Goal: Navigation & Orientation: Understand site structure

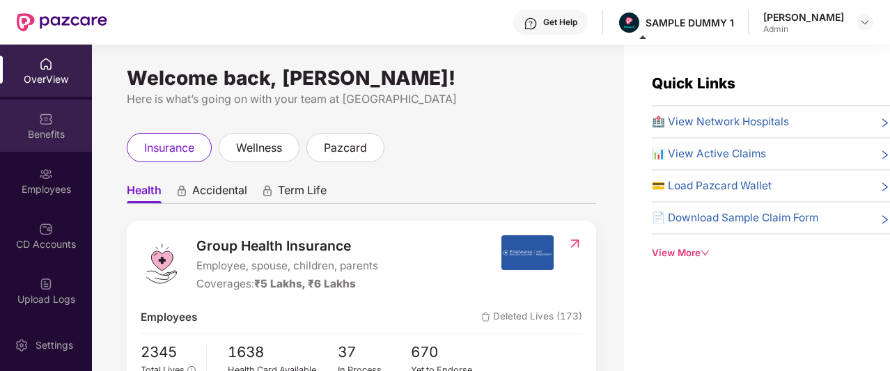
click at [50, 123] on img at bounding box center [46, 119] width 14 height 14
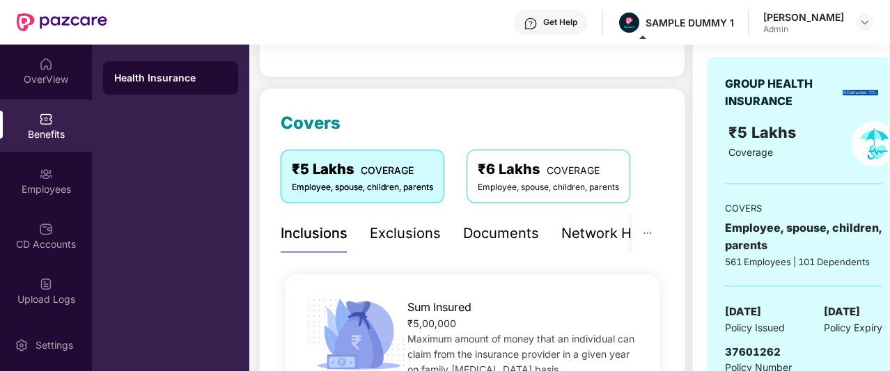
scroll to position [136, 0]
click at [407, 235] on div "Exclusions" at bounding box center [405, 234] width 71 height 22
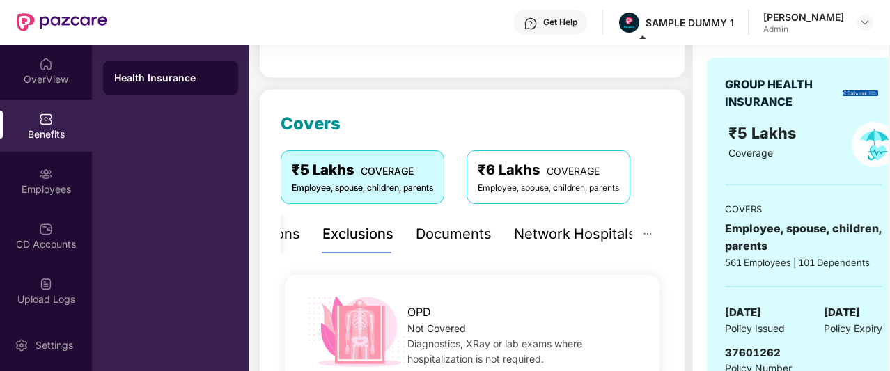
click at [561, 230] on div "Network Hospitals" at bounding box center [575, 234] width 122 height 22
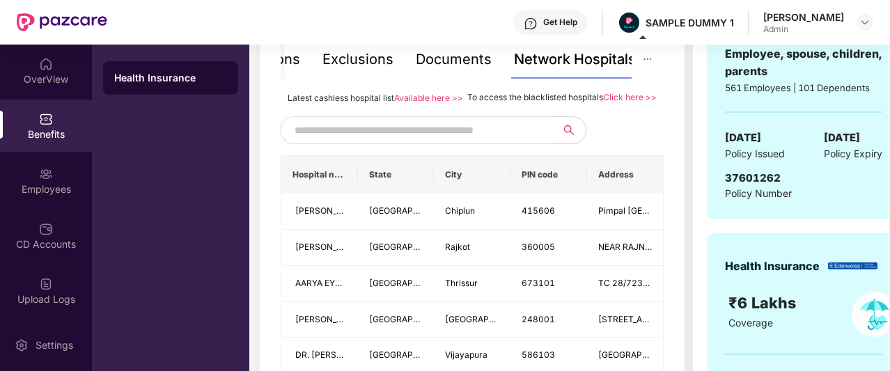
scroll to position [319, 0]
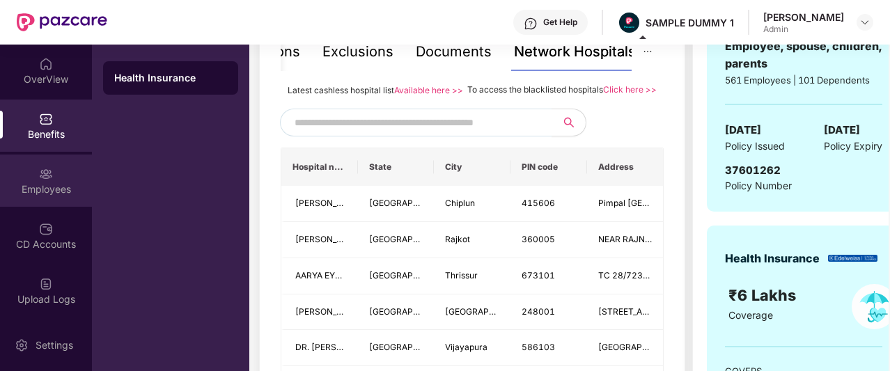
click at [69, 180] on div "Employees" at bounding box center [46, 181] width 92 height 52
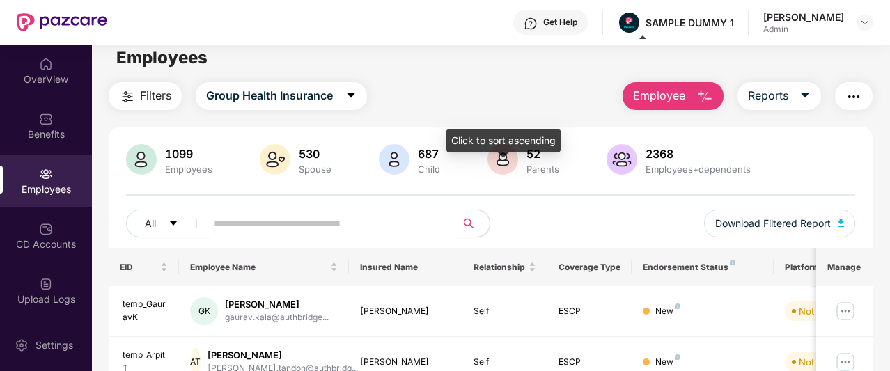
scroll to position [0, 0]
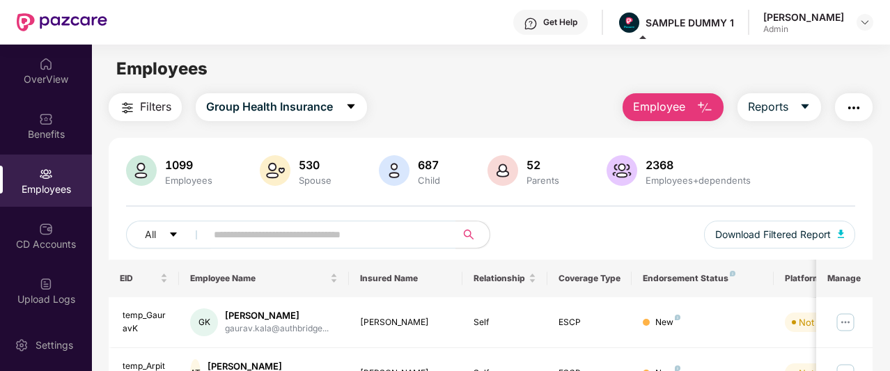
click at [684, 102] on span "Employee" at bounding box center [659, 106] width 52 height 17
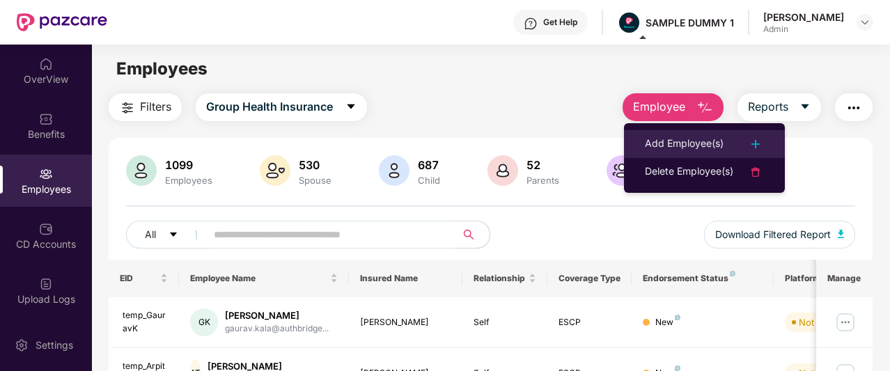
click at [682, 150] on div "Add Employee(s)" at bounding box center [684, 144] width 79 height 17
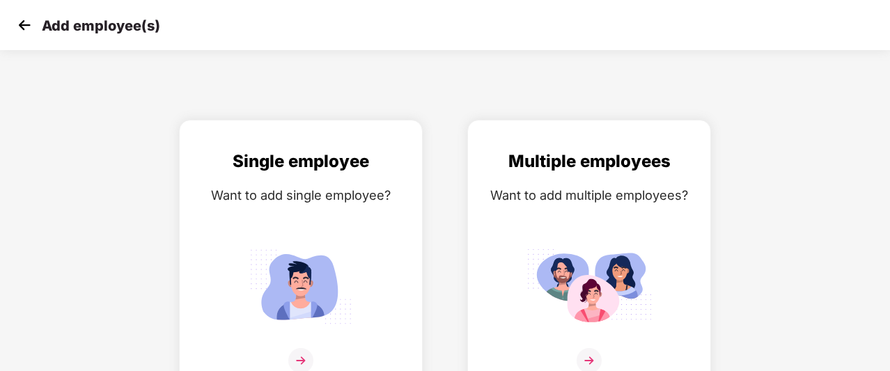
scroll to position [22, 0]
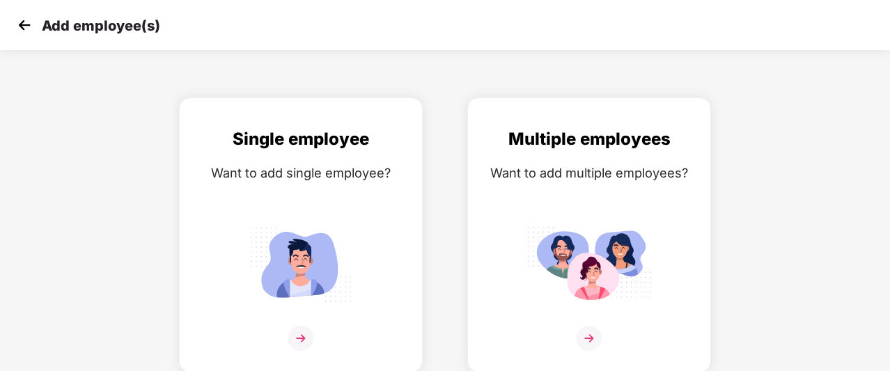
click at [24, 23] on img at bounding box center [24, 25] width 21 height 21
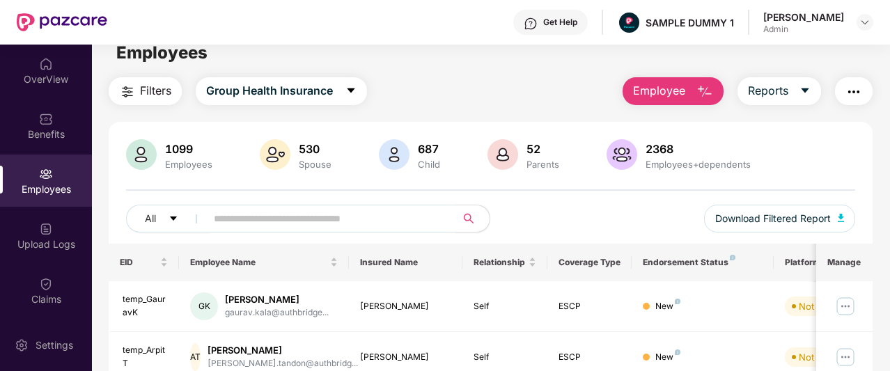
scroll to position [17, 0]
click at [780, 91] on span "Reports" at bounding box center [768, 89] width 40 height 17
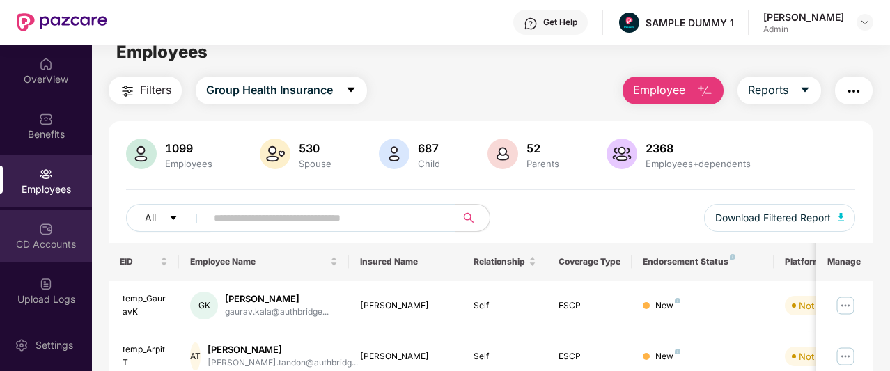
click at [44, 231] on img at bounding box center [46, 229] width 14 height 14
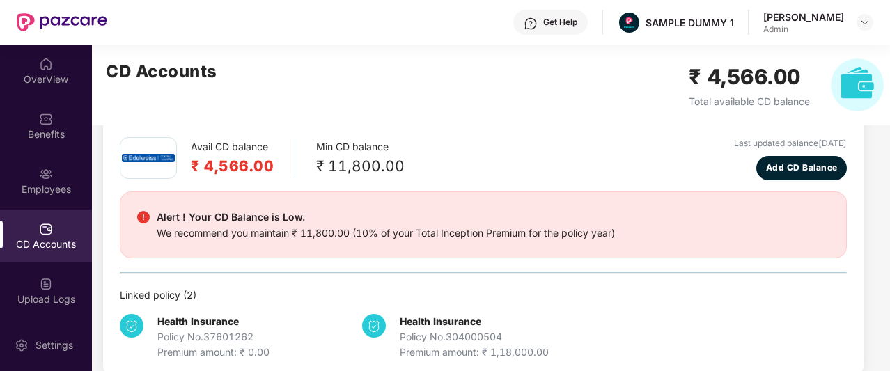
scroll to position [61, 0]
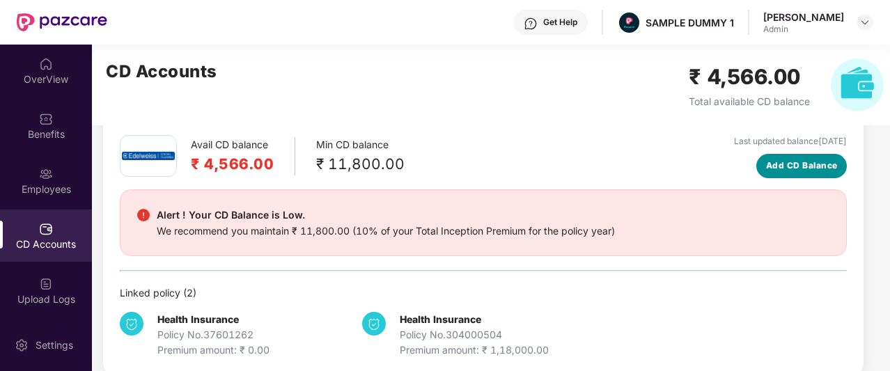
click at [794, 163] on span "Add CD Balance" at bounding box center [802, 165] width 72 height 13
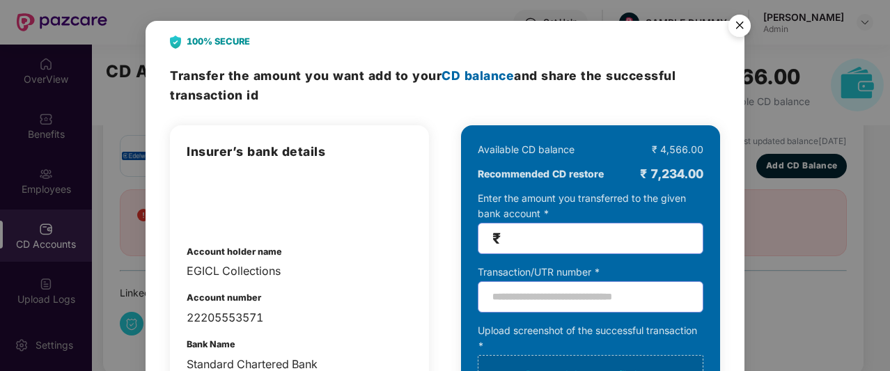
click at [748, 24] on img "Close" at bounding box center [739, 27] width 39 height 39
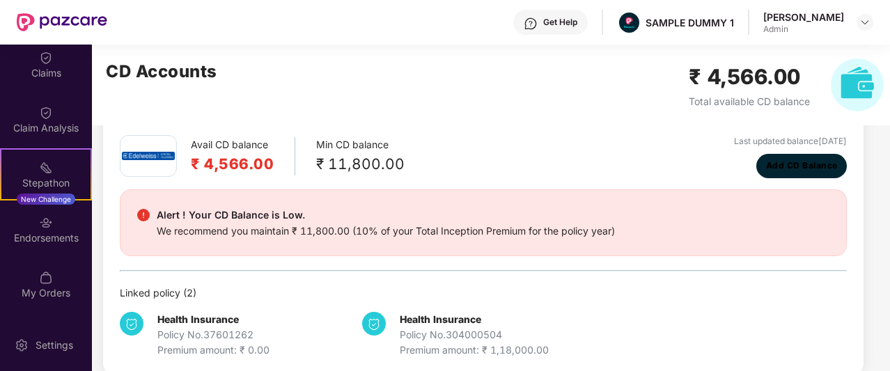
scroll to position [282, 0]
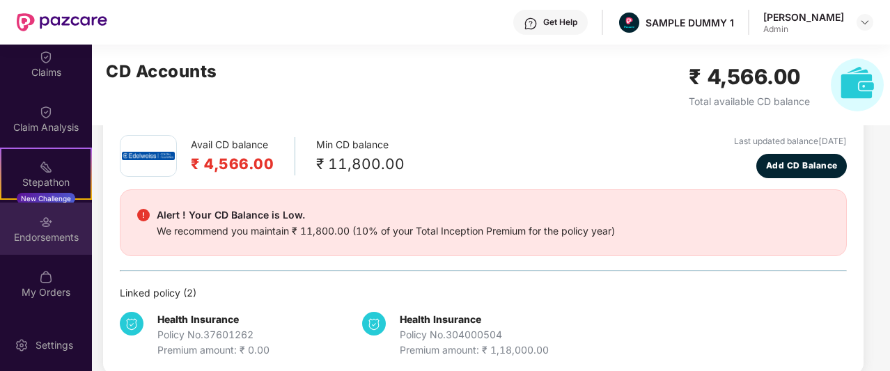
click at [46, 231] on div "Endorsements" at bounding box center [46, 237] width 92 height 14
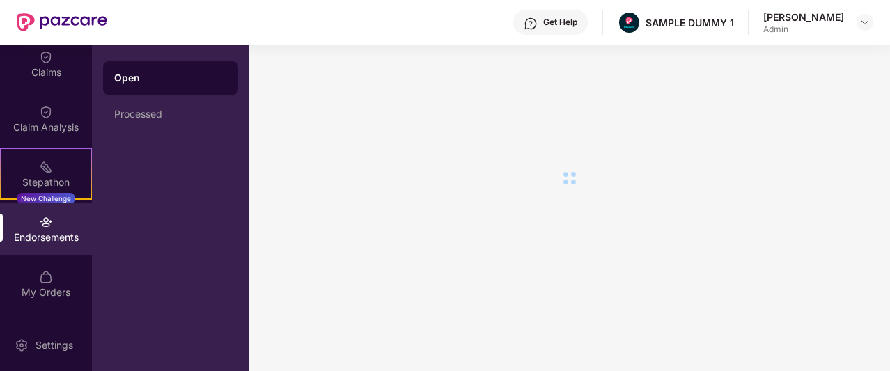
scroll to position [0, 0]
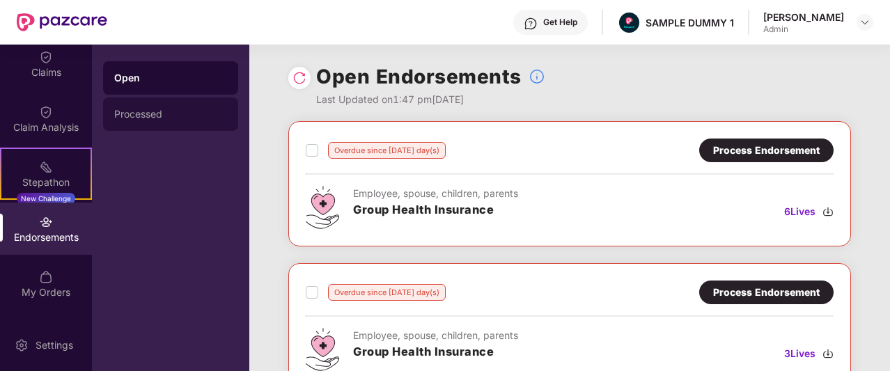
click at [198, 111] on div "Processed" at bounding box center [170, 114] width 113 height 11
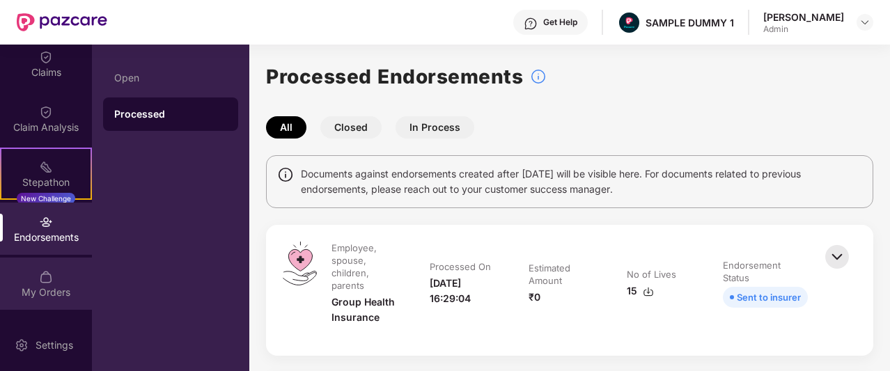
click at [40, 285] on div "My Orders" at bounding box center [46, 292] width 92 height 14
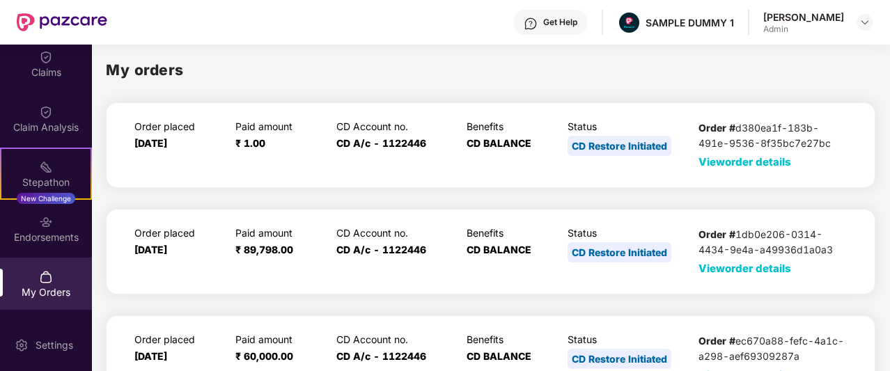
scroll to position [123, 0]
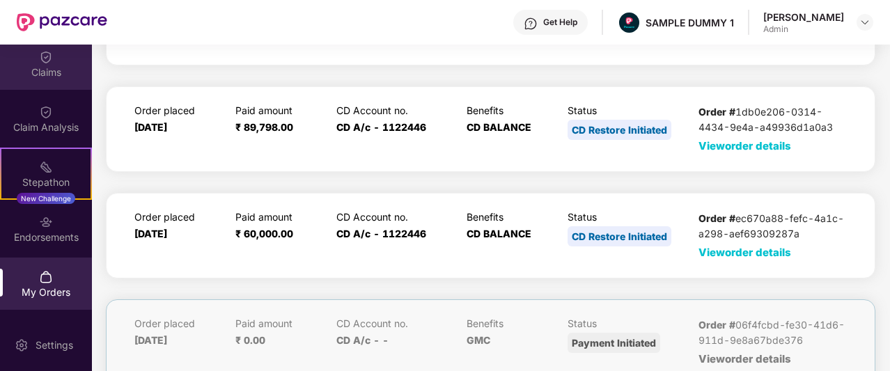
click at [52, 72] on div "Claims" at bounding box center [46, 72] width 92 height 14
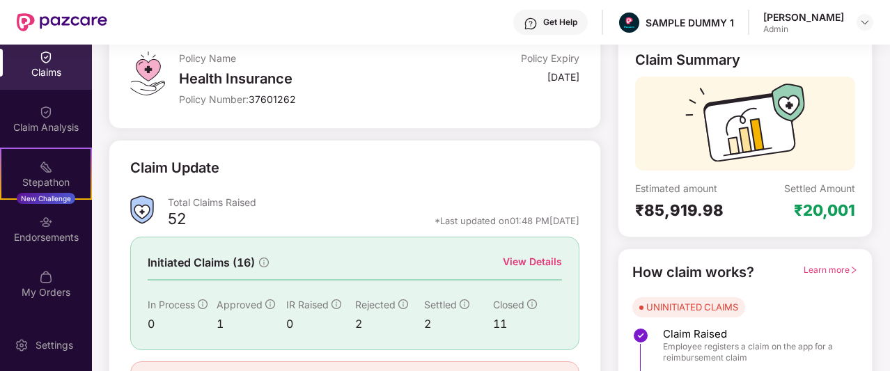
scroll to position [173, 0]
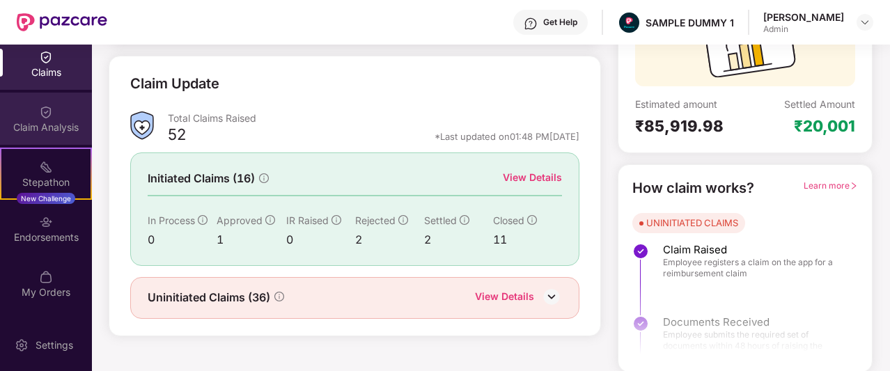
click at [58, 125] on div "Claim Analysis" at bounding box center [46, 127] width 92 height 14
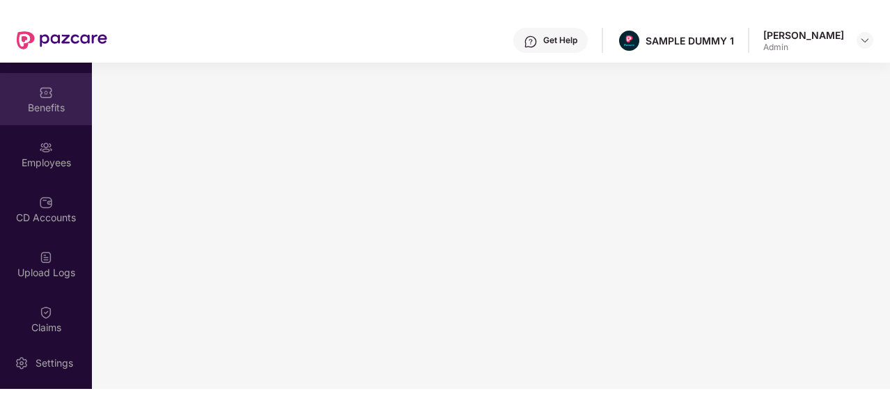
scroll to position [0, 0]
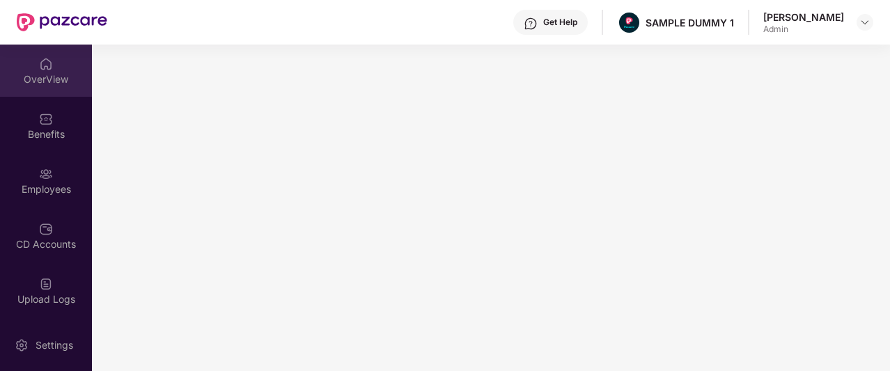
click at [43, 74] on div "OverView" at bounding box center [46, 79] width 92 height 14
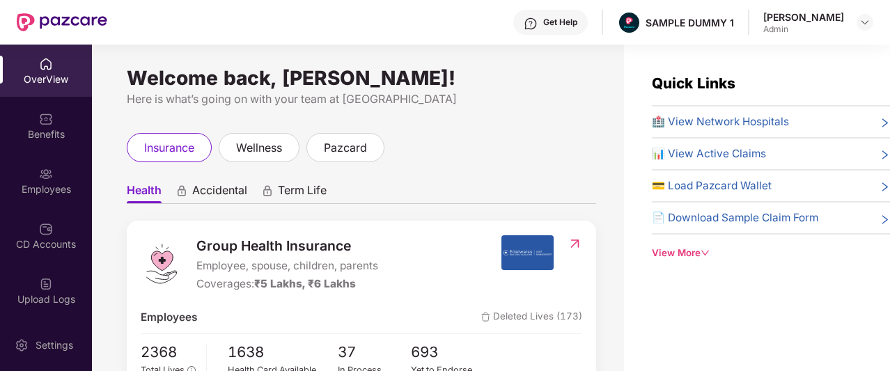
click at [538, 24] on img at bounding box center [531, 24] width 14 height 14
click at [423, 29] on div "Get Help SAMPLE DUMMY 1 [PERSON_NAME]" at bounding box center [490, 22] width 766 height 45
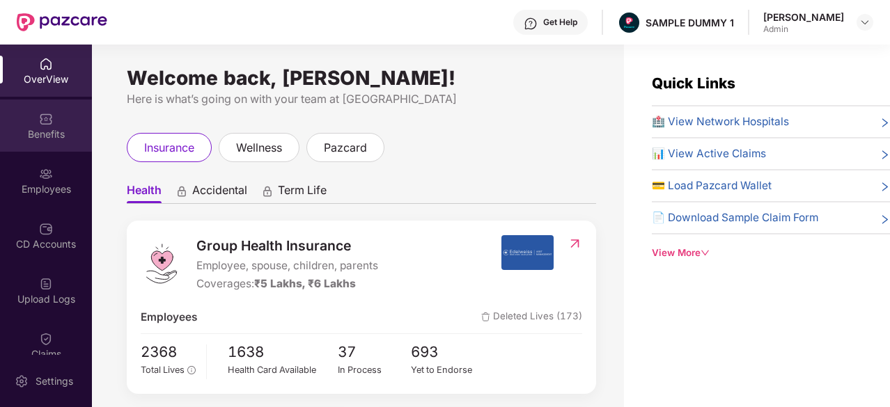
click at [63, 134] on div "Benefits" at bounding box center [46, 134] width 92 height 14
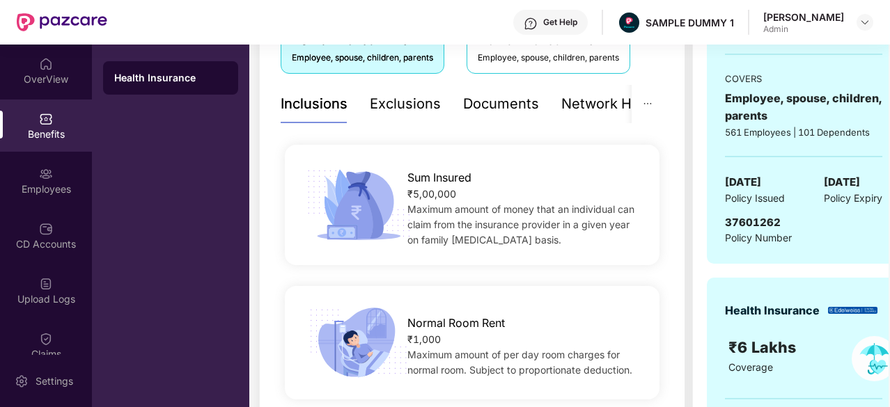
scroll to position [262, 0]
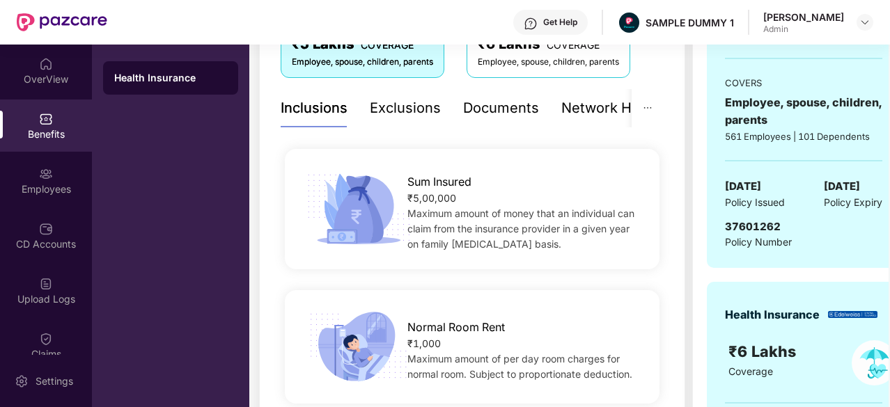
click at [405, 111] on div "Exclusions" at bounding box center [405, 108] width 71 height 22
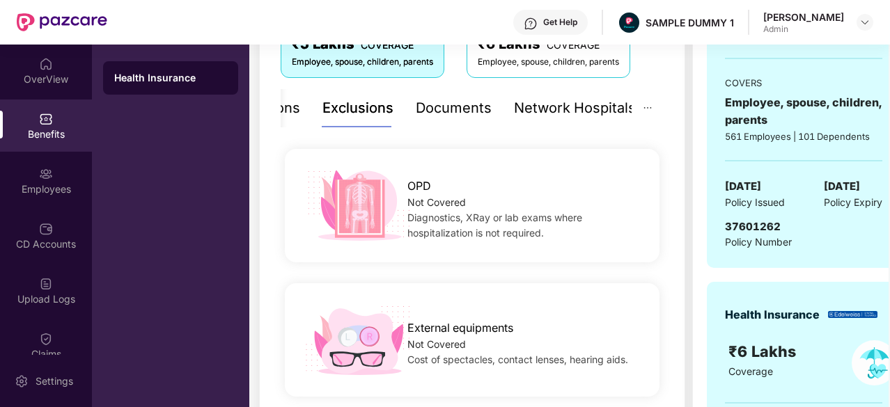
click at [577, 106] on div "Network Hospitals" at bounding box center [575, 108] width 122 height 22
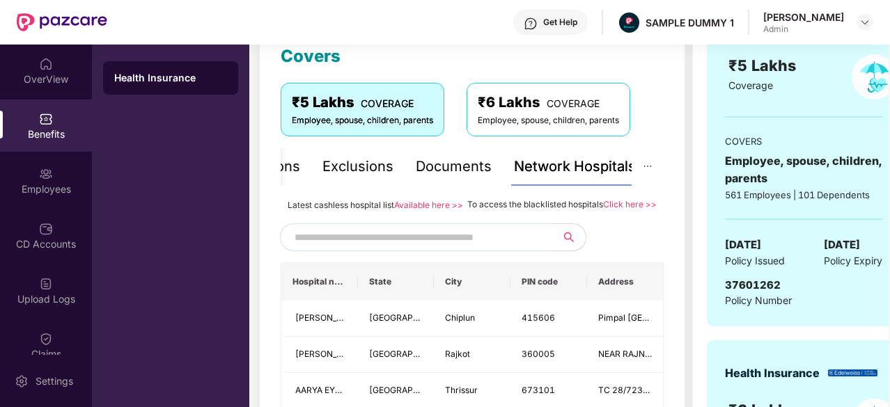
scroll to position [169, 0]
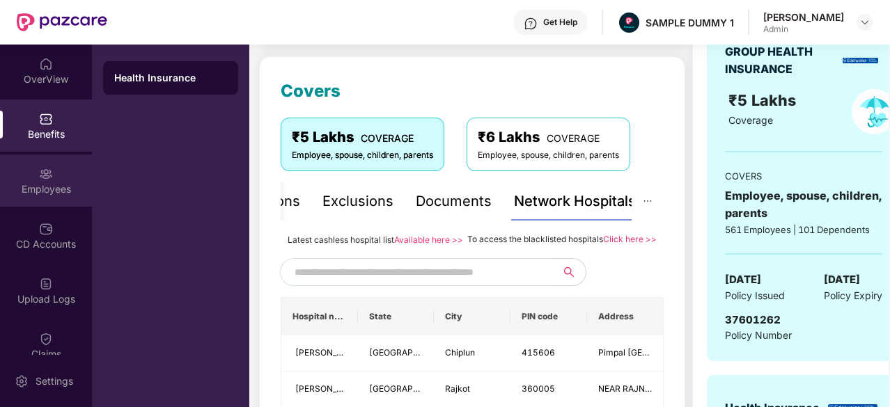
click at [31, 168] on div "Employees" at bounding box center [46, 181] width 92 height 52
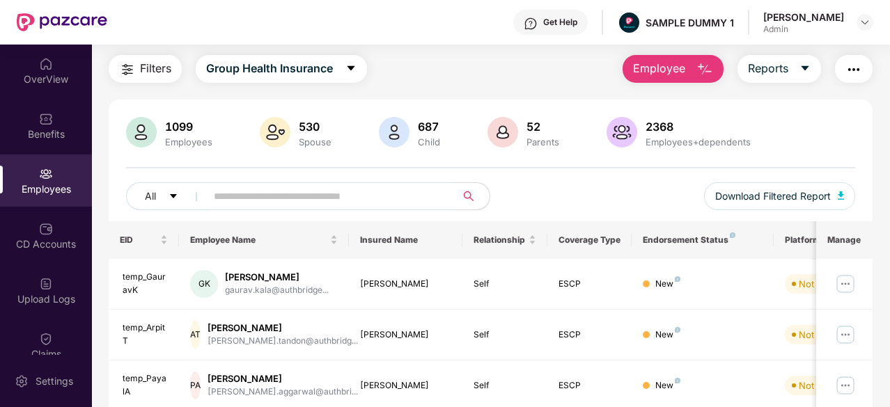
scroll to position [0, 0]
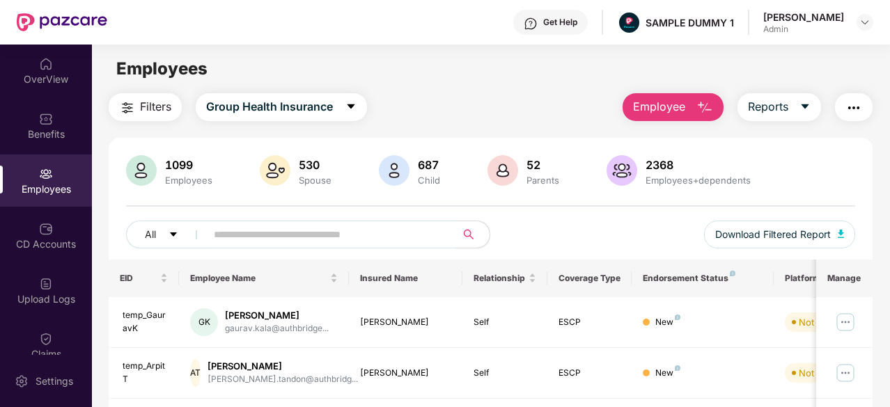
click at [657, 107] on span "Employee" at bounding box center [659, 106] width 52 height 17
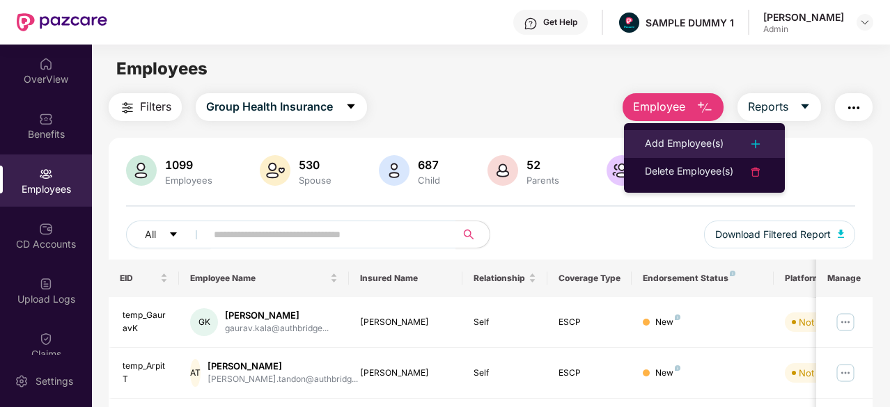
drag, startPoint x: 671, startPoint y: 141, endPoint x: 717, endPoint y: 143, distance: 46.0
click at [717, 143] on div "Add Employee(s)" at bounding box center [684, 144] width 79 height 17
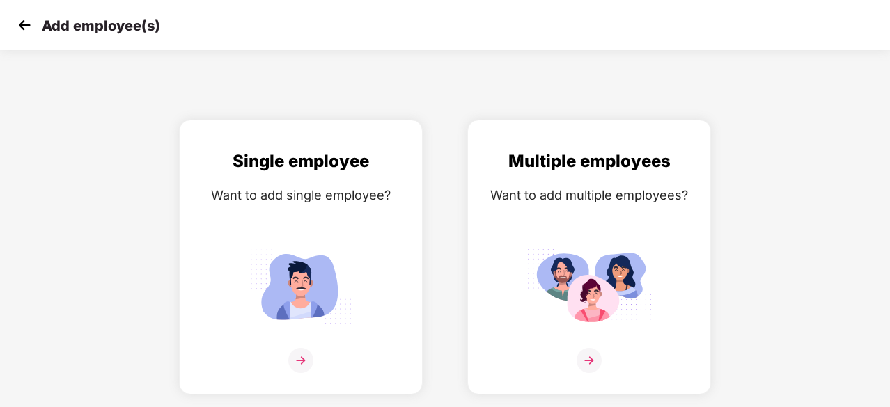
click at [22, 24] on img at bounding box center [24, 25] width 21 height 21
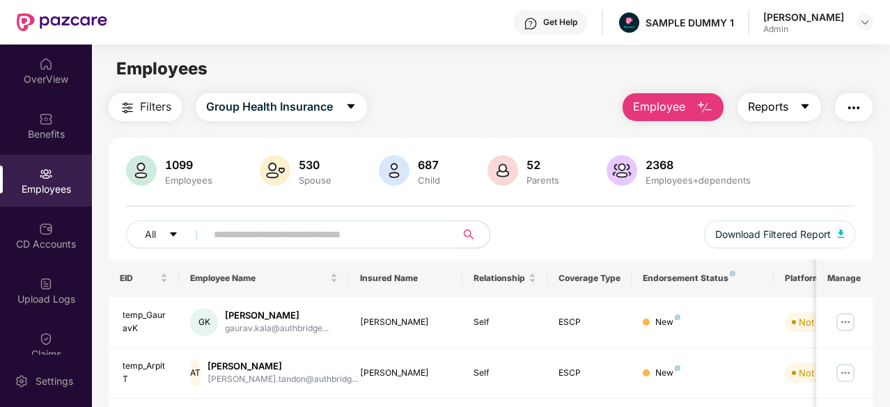
click at [769, 107] on span "Reports" at bounding box center [768, 106] width 40 height 17
click at [568, 101] on div "Filters Group Health Insurance Employee Reports" at bounding box center [491, 107] width 764 height 28
click at [38, 244] on div "CD Accounts" at bounding box center [46, 244] width 92 height 14
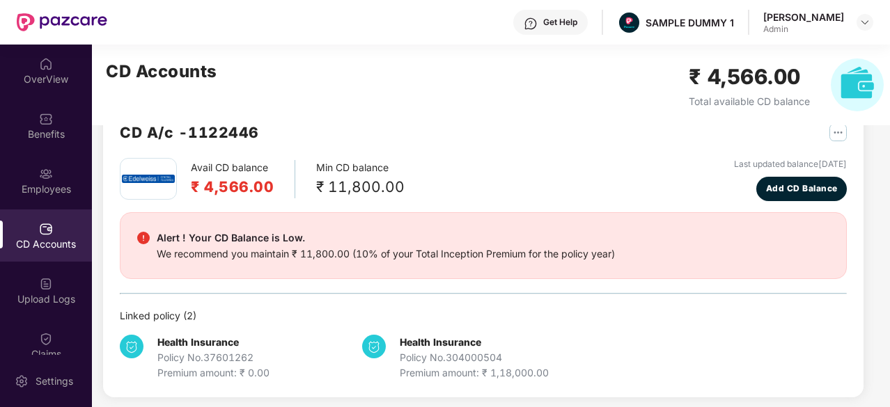
scroll to position [39, 0]
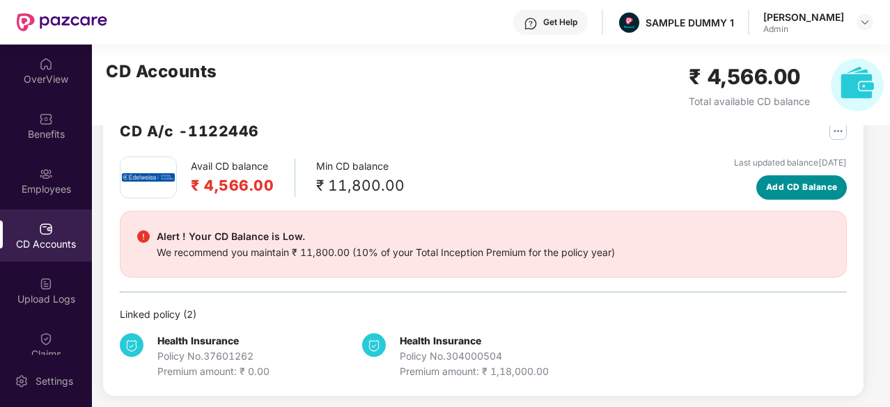
click at [780, 190] on span "Add CD Balance" at bounding box center [802, 187] width 72 height 13
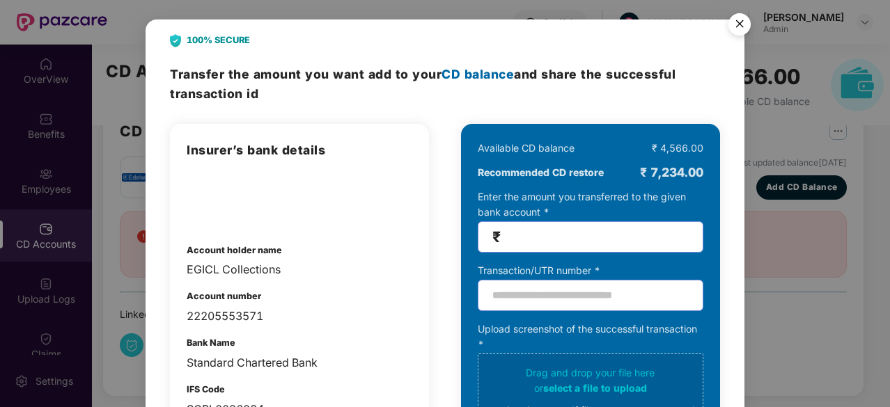
scroll to position [0, 0]
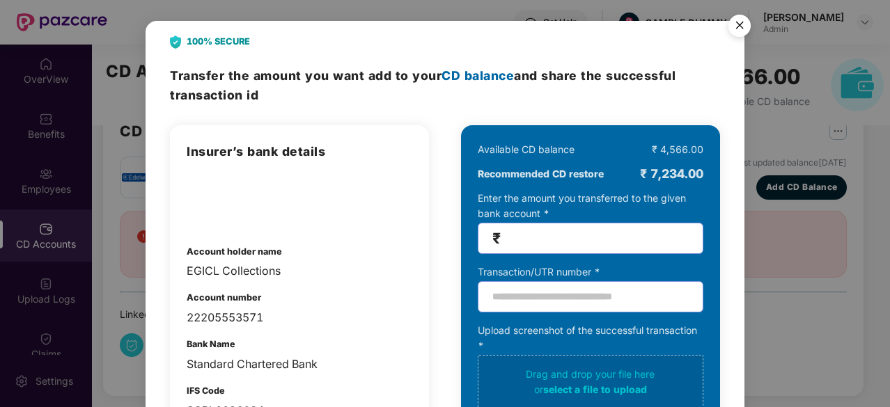
click at [744, 20] on img "Close" at bounding box center [739, 27] width 39 height 39
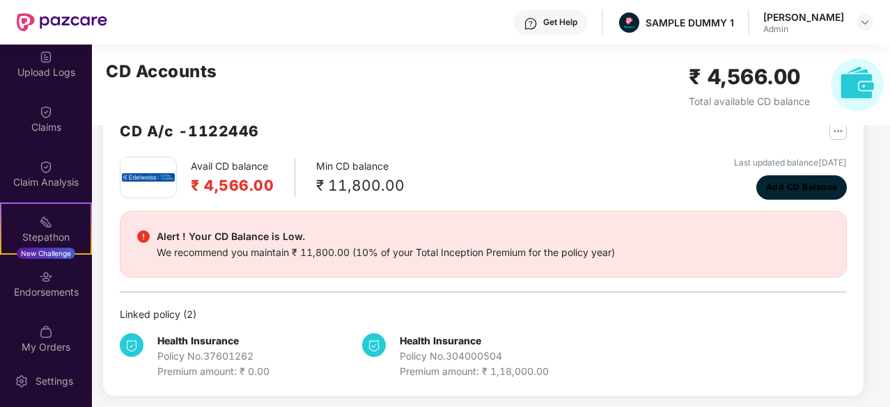
scroll to position [228, 0]
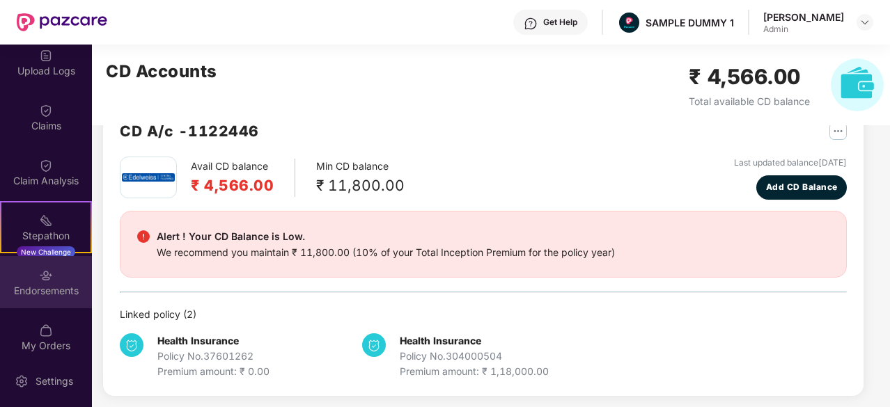
click at [40, 285] on div "Endorsements" at bounding box center [46, 291] width 92 height 14
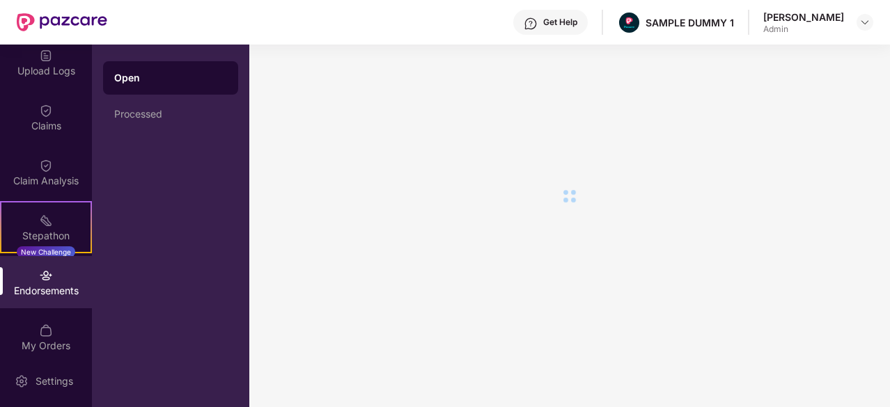
scroll to position [0, 0]
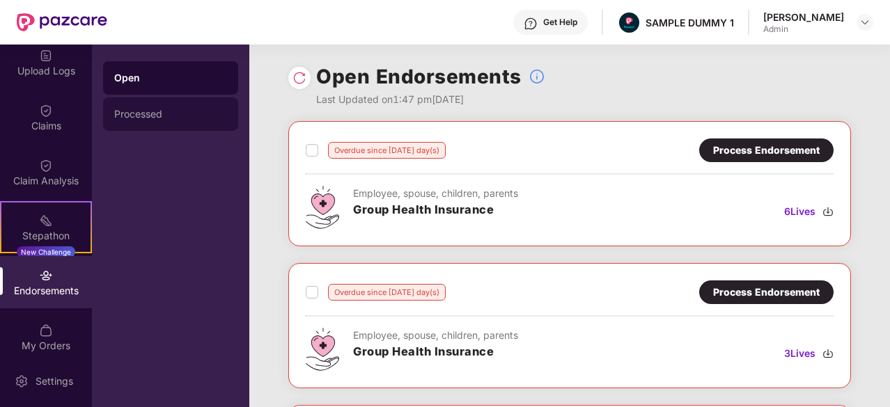
click at [192, 109] on div "Processed" at bounding box center [170, 114] width 113 height 11
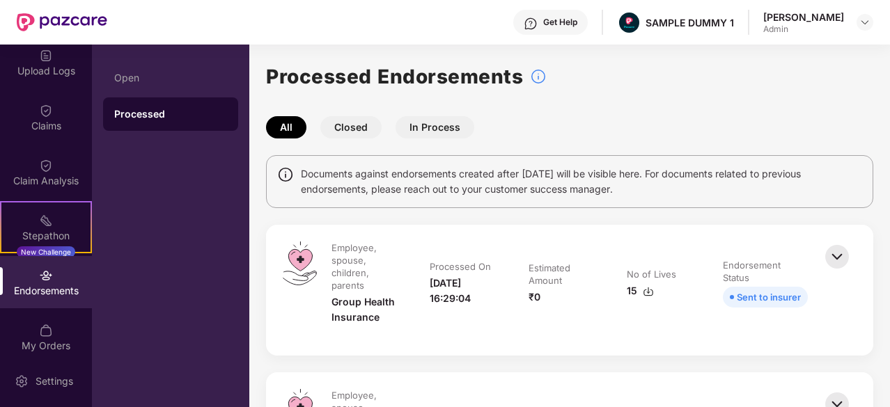
click at [365, 130] on button "Closed" at bounding box center [350, 127] width 61 height 22
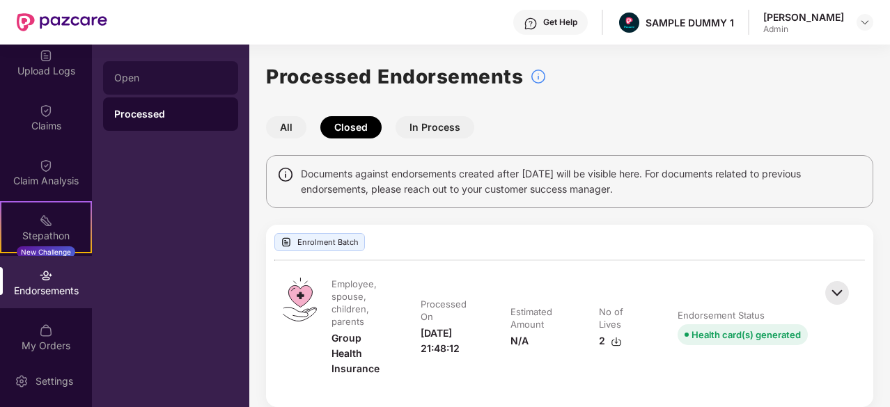
click at [210, 81] on div "Open" at bounding box center [170, 77] width 113 height 11
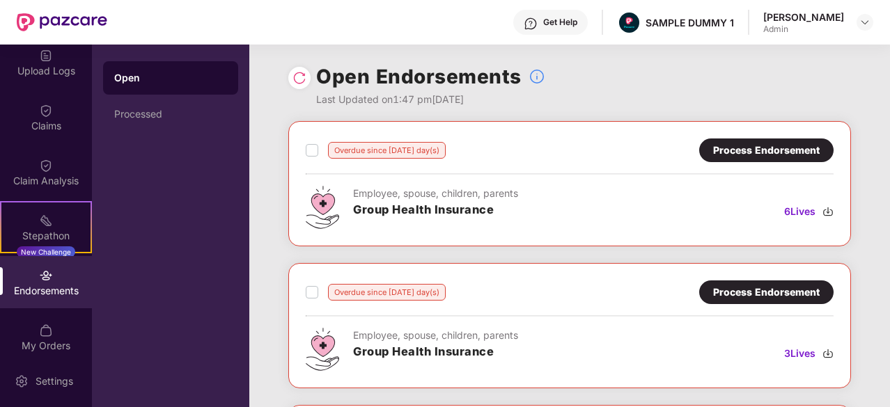
scroll to position [294, 0]
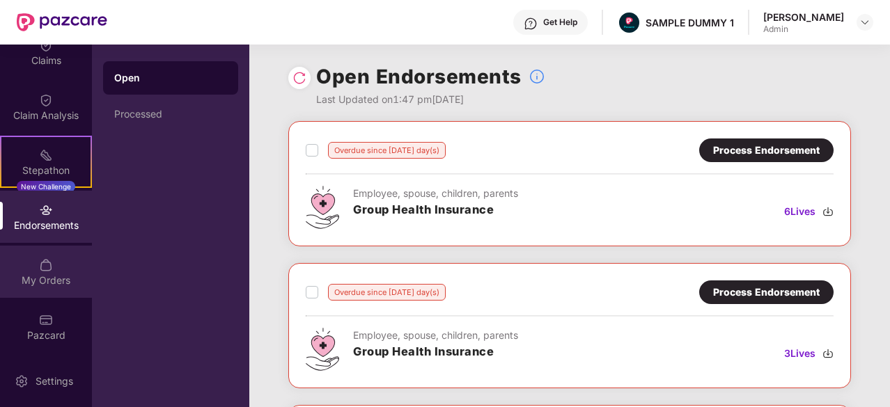
click at [60, 272] on div "My Orders" at bounding box center [46, 272] width 92 height 52
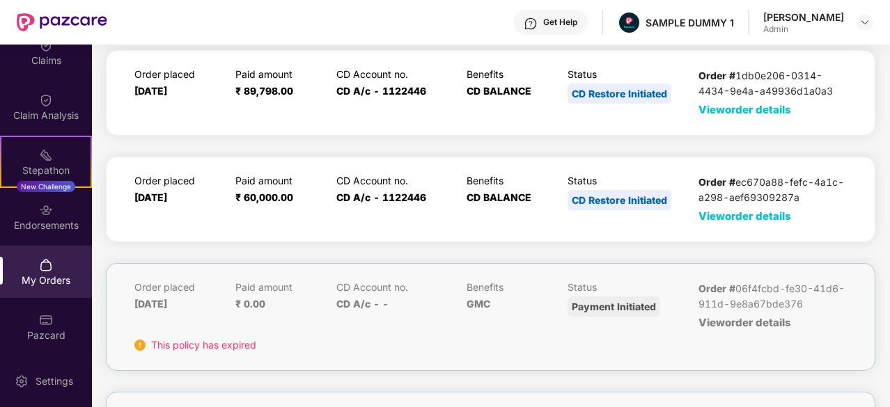
scroll to position [154, 0]
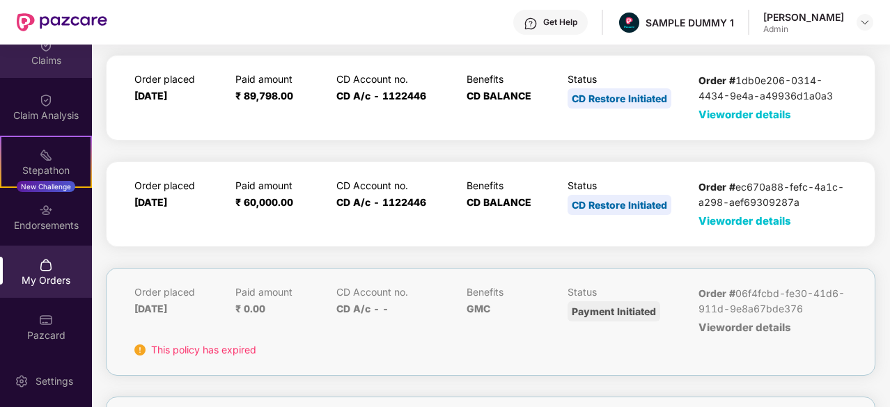
click at [58, 63] on div "Claims" at bounding box center [46, 61] width 92 height 14
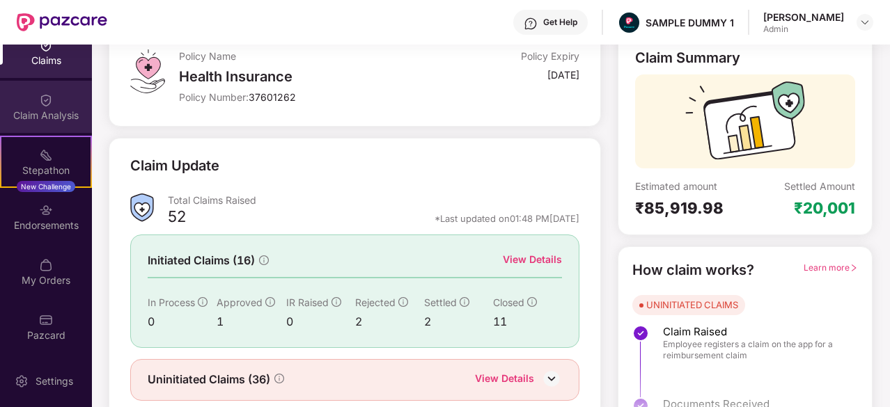
scroll to position [136, 0]
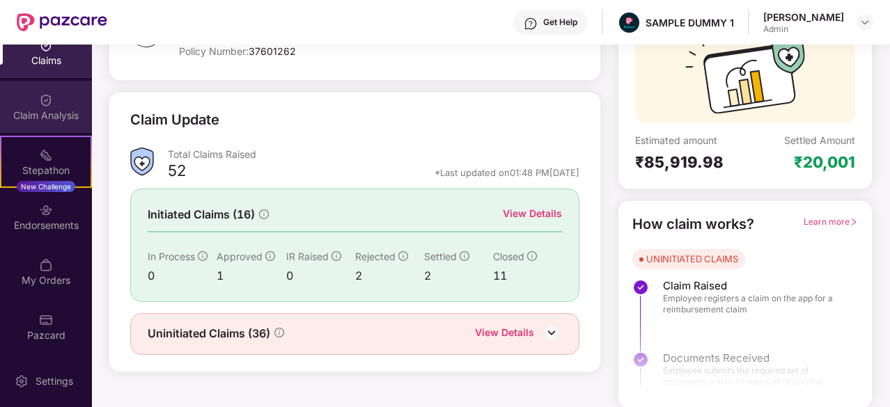
click at [61, 103] on div "Claim Analysis" at bounding box center [46, 107] width 92 height 52
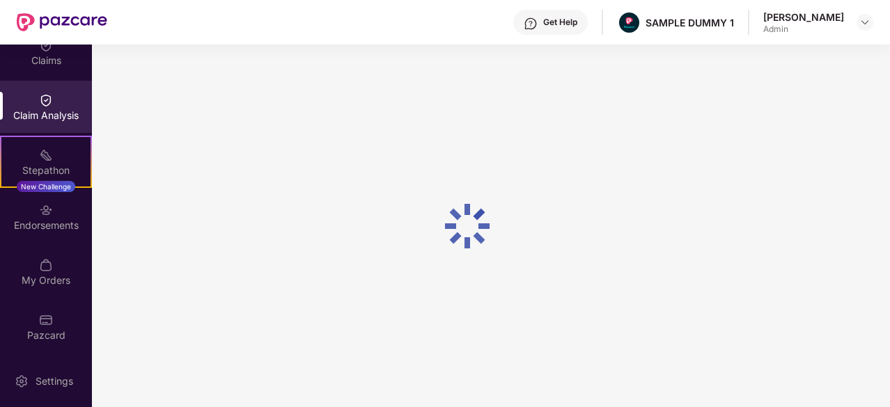
scroll to position [0, 0]
click at [54, 62] on div "Claims" at bounding box center [46, 61] width 92 height 14
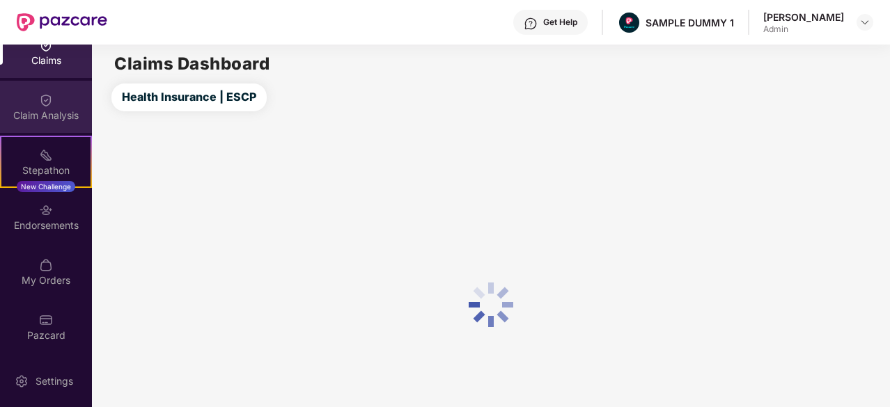
click at [55, 109] on div "Claim Analysis" at bounding box center [46, 116] width 92 height 14
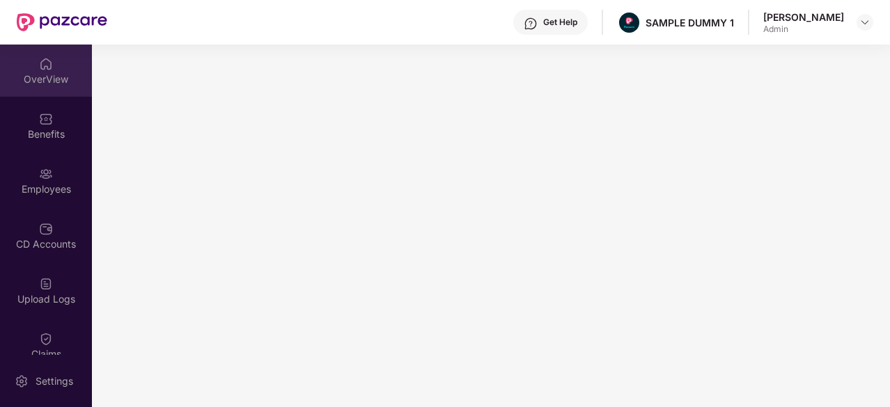
click at [50, 71] on div "OverView" at bounding box center [46, 71] width 92 height 52
